Goal: Book appointment/travel/reservation

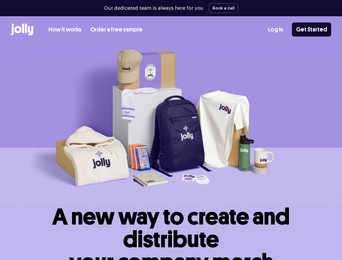
click at [171, 130] on img at bounding box center [171, 124] width 342 height 162
click at [222, 8] on button "Book a call" at bounding box center [224, 8] width 30 height 10
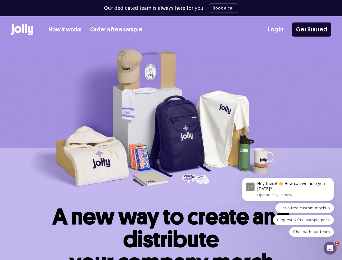
click at [171, 130] on img at bounding box center [171, 124] width 342 height 162
click at [222, 8] on button "Book a call" at bounding box center [224, 8] width 30 height 10
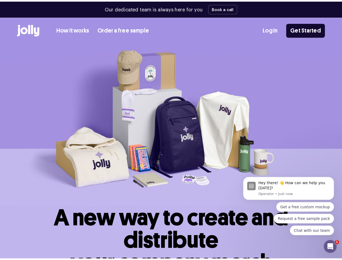
click at [285, 192] on div "Hey there! 👋 How can we help you [DATE]? Operator • Just now" at bounding box center [295, 189] width 73 height 16
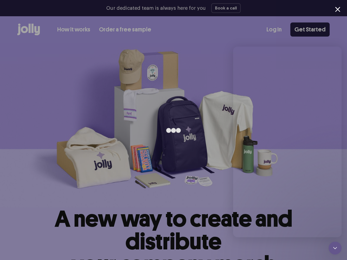
click at [335, 184] on div at bounding box center [173, 130] width 347 height 260
